Goal: Information Seeking & Learning: Learn about a topic

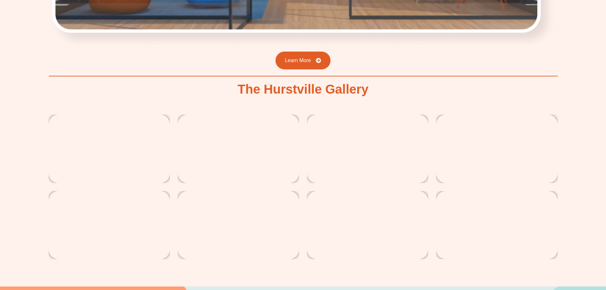
scroll to position [1117, 0]
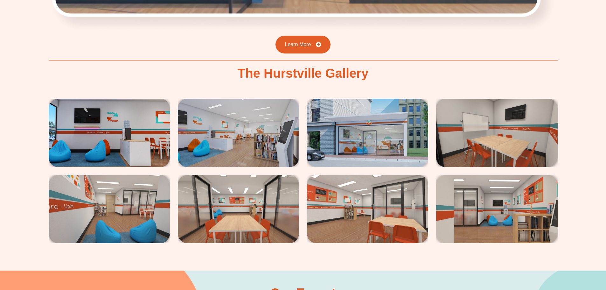
click at [129, 146] on img at bounding box center [109, 133] width 121 height 68
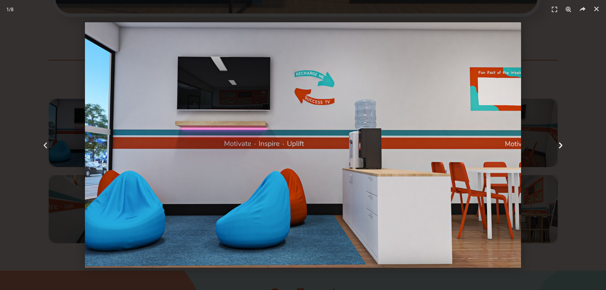
click at [559, 144] on icon "Next slide" at bounding box center [561, 145] width 8 height 8
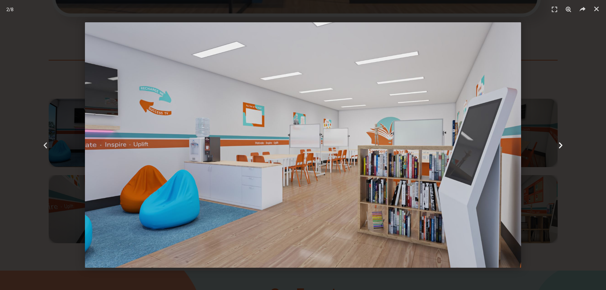
click at [559, 144] on icon "Next slide" at bounding box center [561, 145] width 8 height 8
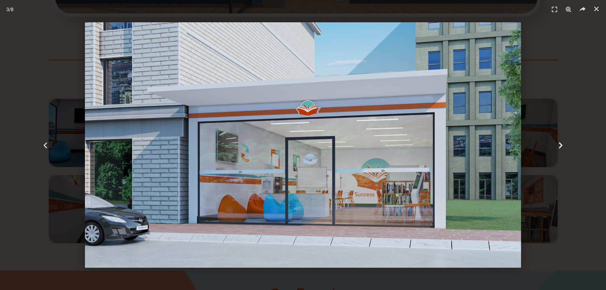
click at [559, 144] on icon "Next slide" at bounding box center [561, 145] width 8 height 8
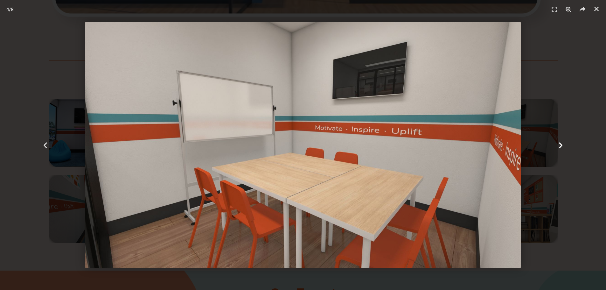
click at [559, 144] on icon "Next slide" at bounding box center [561, 145] width 8 height 8
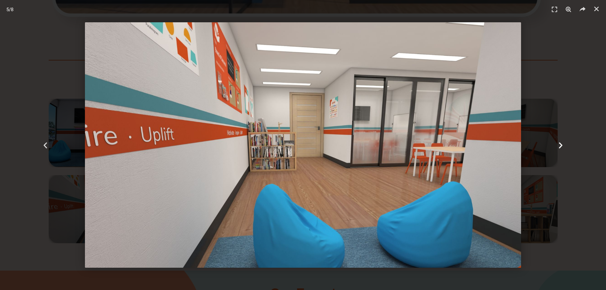
click at [559, 144] on icon "Next slide" at bounding box center [561, 145] width 8 height 8
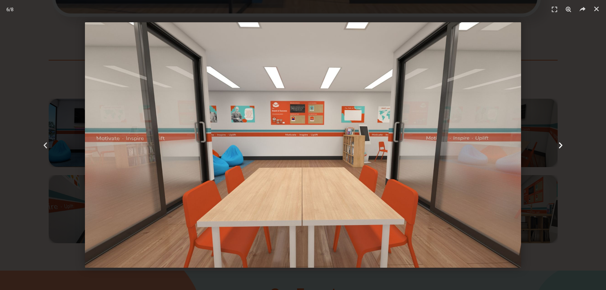
click at [559, 144] on icon "Next slide" at bounding box center [561, 145] width 8 height 8
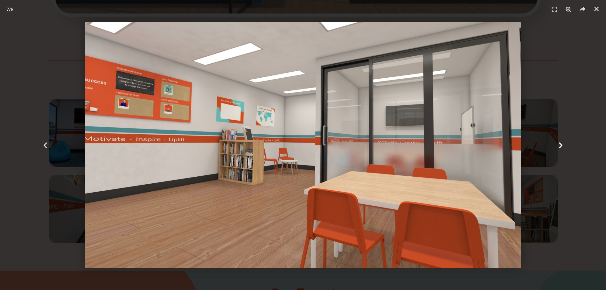
click at [559, 144] on icon "Next slide" at bounding box center [561, 145] width 8 height 8
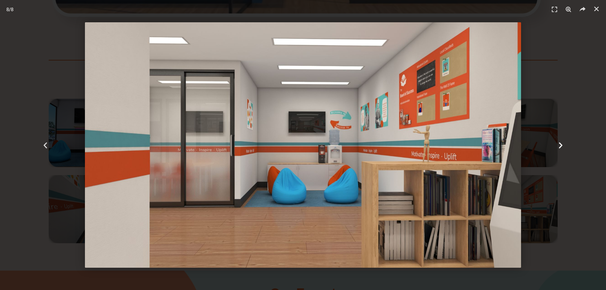
click at [559, 144] on icon "Next slide" at bounding box center [561, 145] width 8 height 8
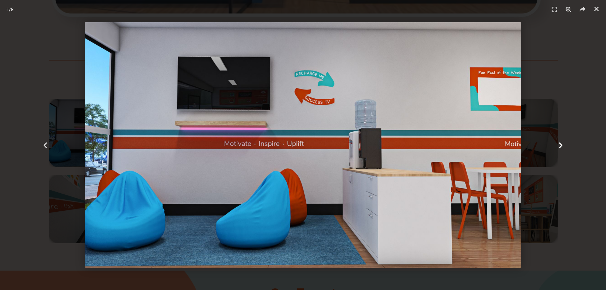
click at [559, 144] on icon "Next slide" at bounding box center [561, 145] width 8 height 8
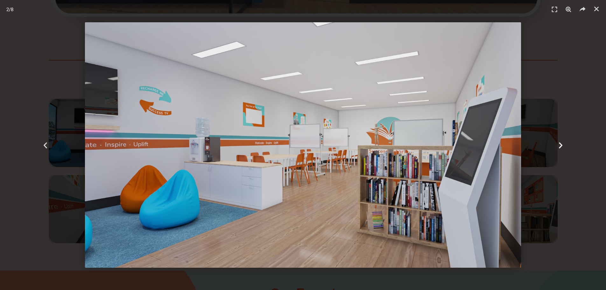
click at [559, 144] on icon "Next slide" at bounding box center [561, 145] width 8 height 8
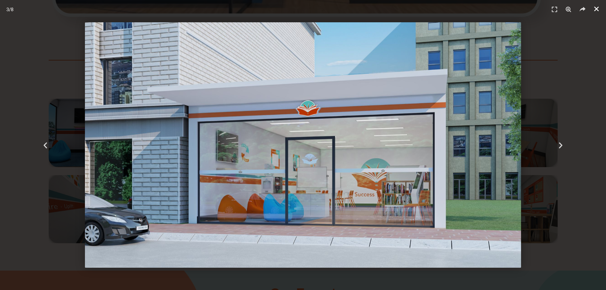
click at [597, 10] on icon "Close (Esc)" at bounding box center [596, 9] width 6 height 6
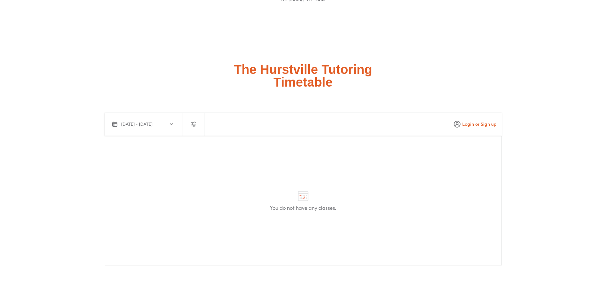
scroll to position [1690, 0]
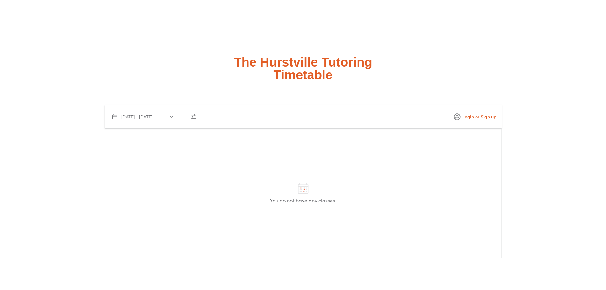
click at [293, 76] on h2 "The Hurstville Tutoring Timetable" at bounding box center [303, 68] width 138 height 25
click at [237, 59] on h2 "The Hurstville Tutoring Timetable" at bounding box center [303, 68] width 138 height 25
click at [302, 193] on icon at bounding box center [303, 188] width 13 height 13
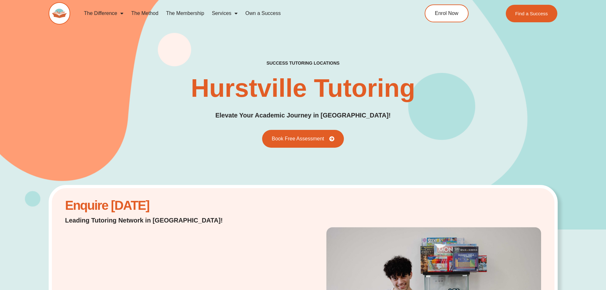
scroll to position [0, 0]
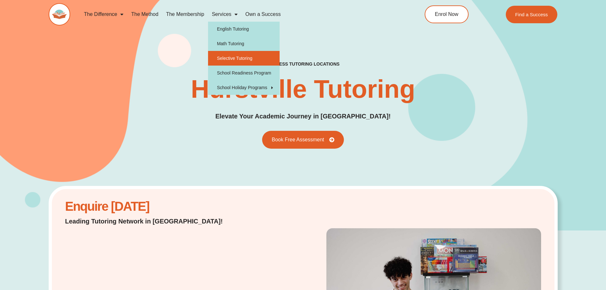
click at [232, 58] on link "Selective Tutoring" at bounding box center [244, 58] width 72 height 15
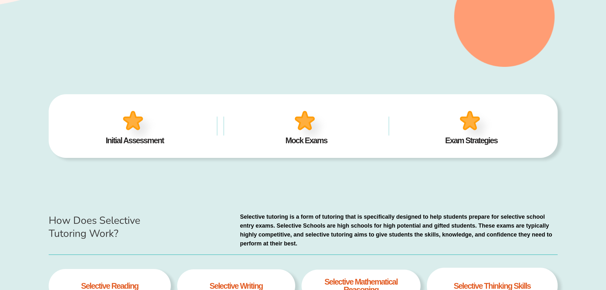
scroll to position [286, 0]
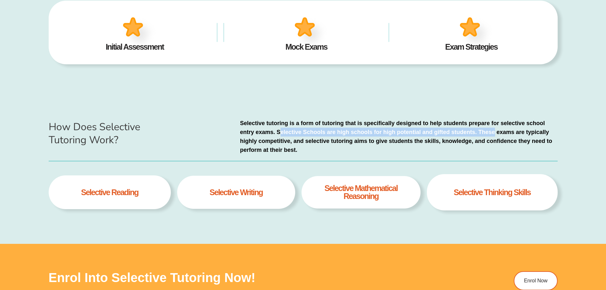
drag, startPoint x: 281, startPoint y: 132, endPoint x: 494, endPoint y: 133, distance: 212.1
click at [494, 133] on p "Selective tutoring is a form of tutoring that is specifically designed to help …" at bounding box center [398, 137] width 317 height 36
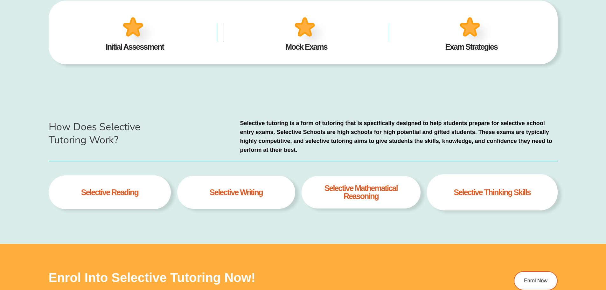
click at [331, 143] on p "Selective tutoring is a form of tutoring that is specifically designed to help …" at bounding box center [398, 137] width 317 height 36
drag, startPoint x: 321, startPoint y: 142, endPoint x: 417, endPoint y: 146, distance: 96.7
click at [457, 144] on p "Selective tutoring is a form of tutoring that is specifically designed to help …" at bounding box center [398, 137] width 317 height 36
click at [378, 147] on p "Selective tutoring is a form of tutoring that is specifically designed to help …" at bounding box center [398, 137] width 317 height 36
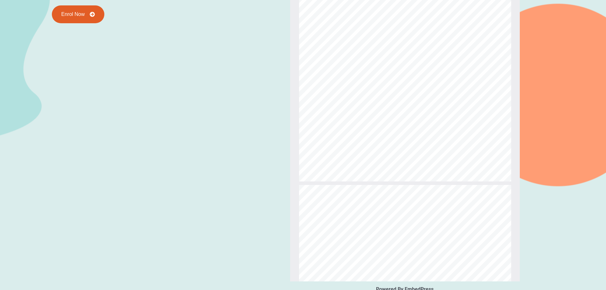
scroll to position [1243, 0]
drag, startPoint x: 328, startPoint y: 73, endPoint x: 363, endPoint y: 79, distance: 36.3
click at [363, 79] on div "Selective Schools in NSW 05 NSW: Fully Selective Schools: Baulkham Hills High S…" at bounding box center [405, 96] width 212 height 300
click at [353, 128] on span "Penrith High School" at bounding box center [352, 127] width 58 height 6
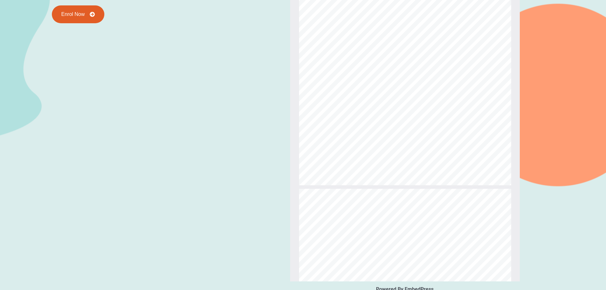
type input "**"
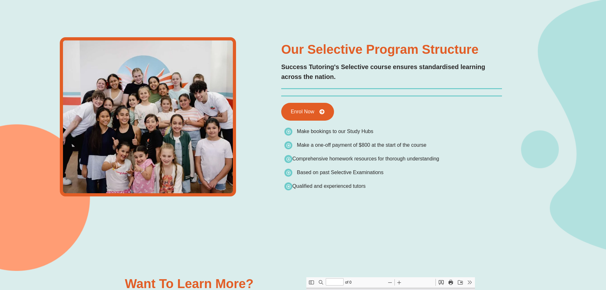
scroll to position [0, 0]
type input "*"
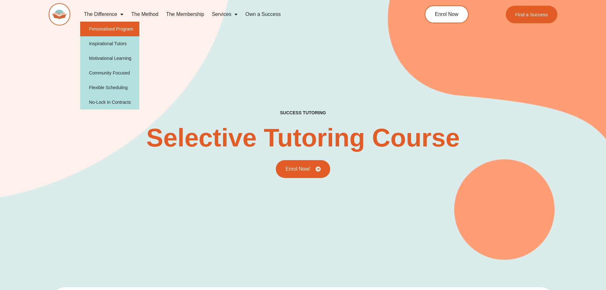
click at [99, 29] on link "Personalised Program" at bounding box center [109, 29] width 59 height 15
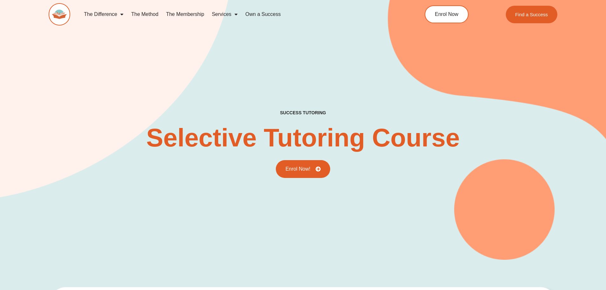
click at [137, 15] on link "The Method" at bounding box center [144, 14] width 35 height 15
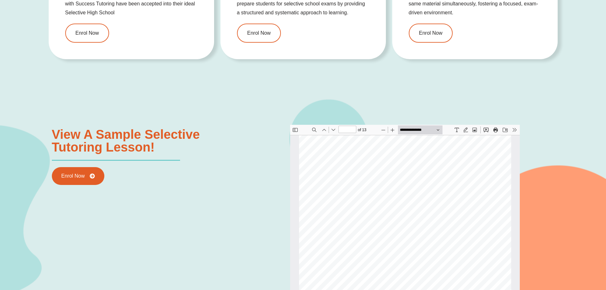
scroll to position [795, 0]
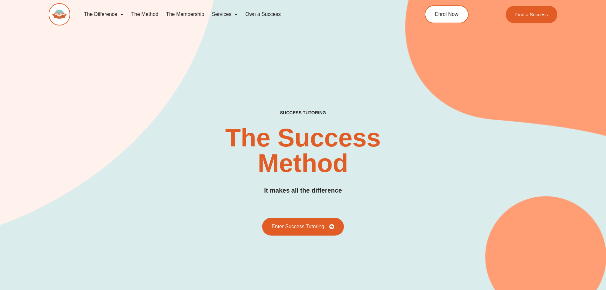
click at [103, 16] on link "The Difference" at bounding box center [103, 14] width 47 height 15
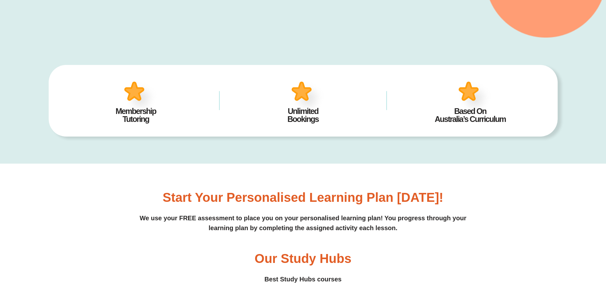
scroll to position [224, 0]
